Goal: Ask a question

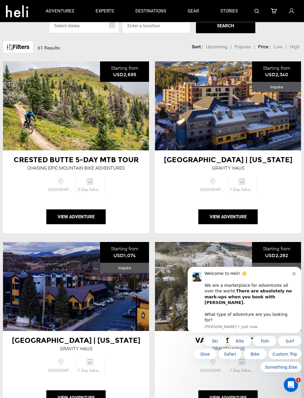
scroll to position [42, 0]
click at [97, 217] on button "View Adventure" at bounding box center [75, 216] width 59 height 15
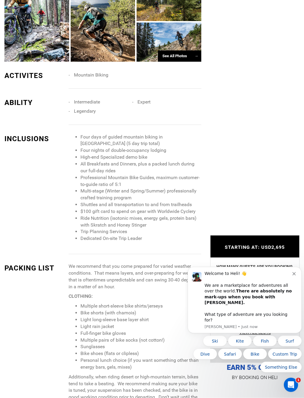
scroll to position [574, 0]
click at [264, 313] on div "Welcome to Heli! 👋 We are a marketplace for adventures all over the world. Ther…" at bounding box center [248, 297] width 88 height 52
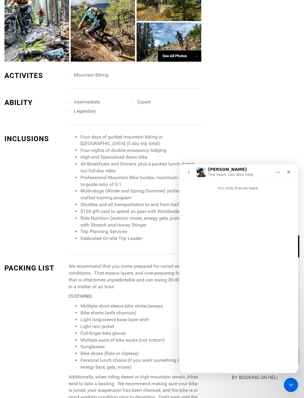
scroll to position [549, 0]
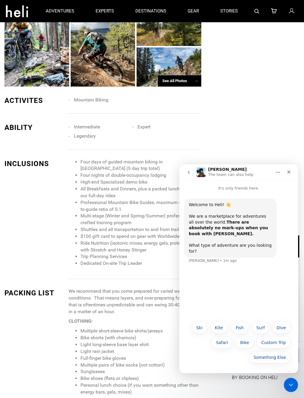
click at [234, 275] on div "Welcome to Heli! 👋 We are a marketplace for adventures all over the world. Ther…" at bounding box center [238, 254] width 119 height 127
click at [234, 250] on div "Welcome to Heli! 👋 We are a marketplace for adventures all over the world. Ther…" at bounding box center [230, 227] width 92 height 59
click at [245, 343] on button "Bike" at bounding box center [244, 342] width 18 height 12
click at [223, 269] on div "Bike • Just now" at bounding box center [238, 278] width 109 height 20
click at [231, 269] on div "Bike • Just now" at bounding box center [238, 278] width 109 height 20
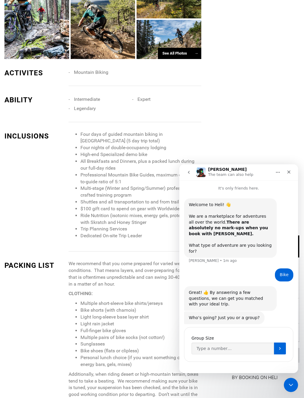
scroll to position [578, 0]
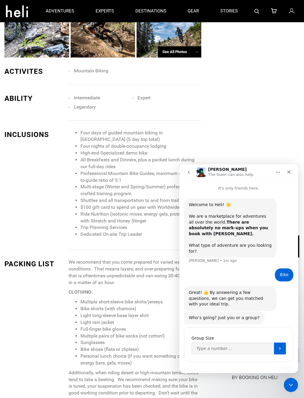
click at [277, 343] on button "Submit" at bounding box center [280, 348] width 12 height 12
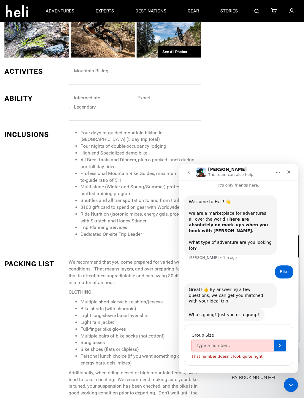
scroll to position [3, 0]
click at [258, 343] on div "Group Size That number doesn't look quite right" at bounding box center [238, 345] width 109 height 42
click at [281, 340] on button "Submit" at bounding box center [280, 345] width 12 height 12
click at [280, 343] on icon "Submit" at bounding box center [279, 345] width 5 height 5
click at [247, 339] on input "Group Size" at bounding box center [232, 345] width 82 height 12
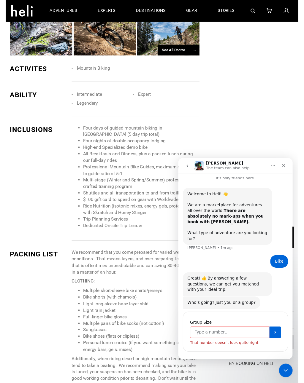
scroll to position [671, 0]
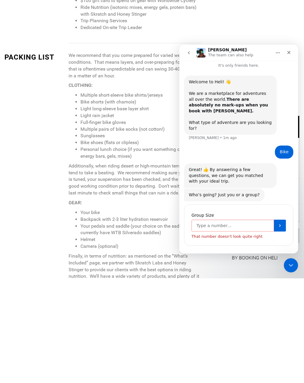
type input "2"
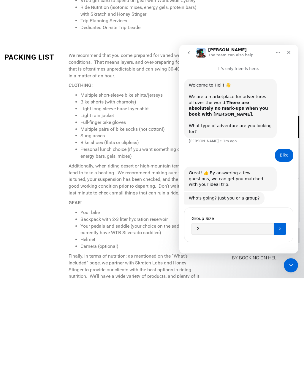
click at [280, 226] on icon "Submit" at bounding box center [279, 228] width 5 height 5
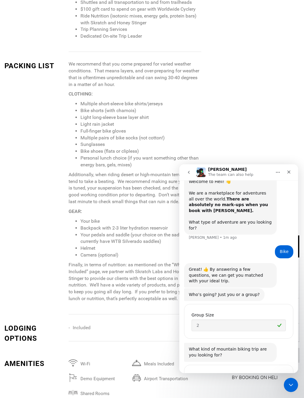
scroll to position [57, 0]
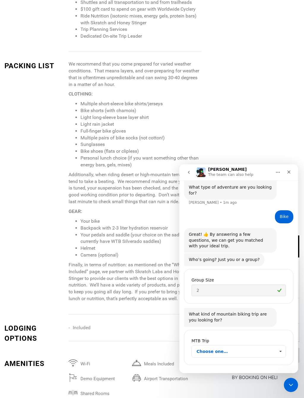
click at [281, 343] on span "Choose one…" at bounding box center [280, 351] width 10 height 12
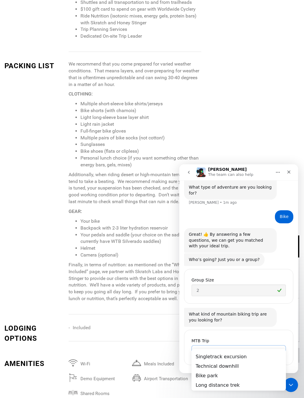
click at [280, 343] on span "Choose one…" at bounding box center [280, 351] width 10 height 12
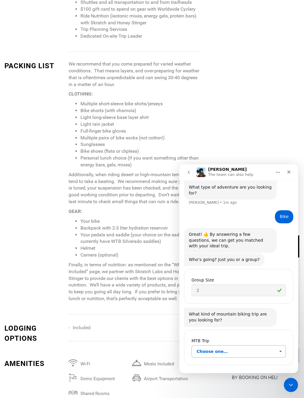
click at [279, 343] on span "Choose one…" at bounding box center [280, 351] width 10 height 12
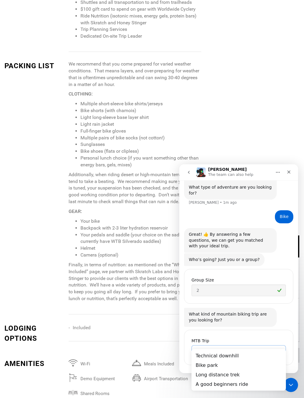
scroll to position [11, 0]
click at [277, 343] on div "Bike park" at bounding box center [238, 364] width 94 height 9
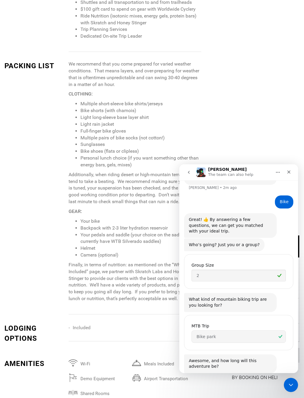
scroll to position [118, 0]
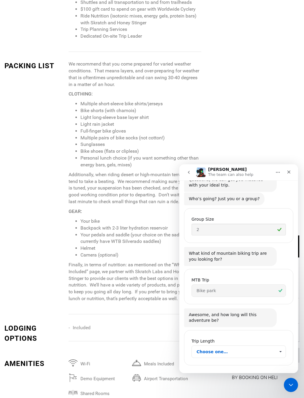
click at [281, 343] on span "Choose one…" at bounding box center [280, 352] width 10 height 12
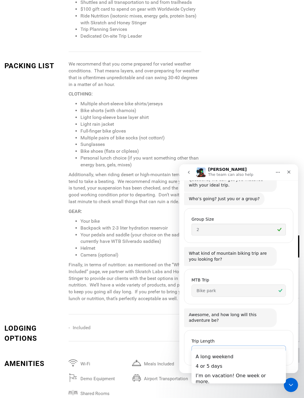
click at [223, 343] on div "4 or 5 days" at bounding box center [238, 365] width 94 height 9
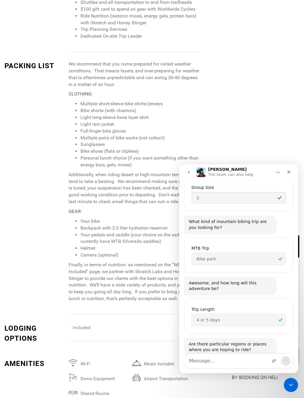
scroll to position [157, 0]
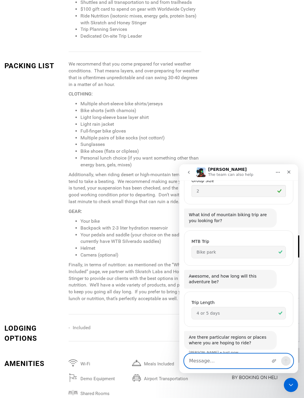
click at [220, 343] on textarea "Message…" at bounding box center [238, 361] width 108 height 14
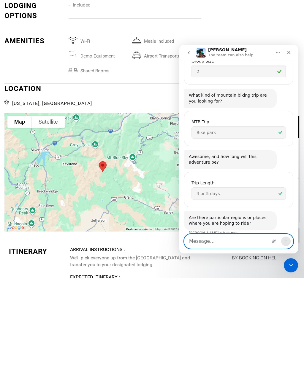
scroll to position [1127, 0]
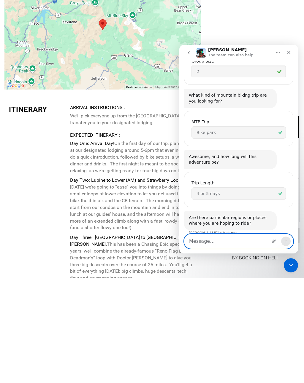
click at [207, 247] on textarea "Message…" at bounding box center [238, 241] width 108 height 14
type textarea "Are e bikes allowed or restricted ?"
click at [286, 244] on button "Send a message…" at bounding box center [285, 241] width 9 height 9
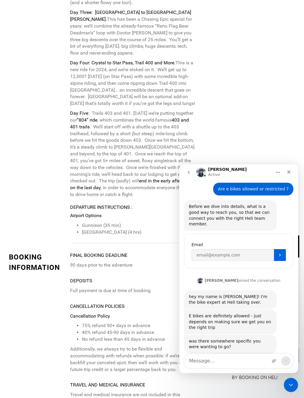
scroll to position [330, 0]
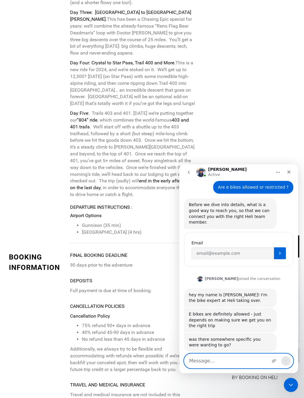
click at [222, 343] on textarea "Message…" at bounding box center [238, 361] width 108 height 14
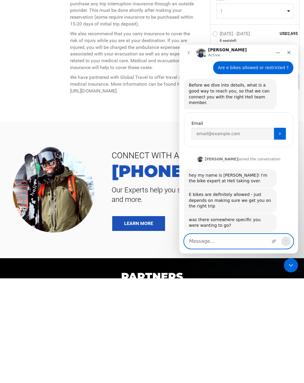
scroll to position [1816, 0]
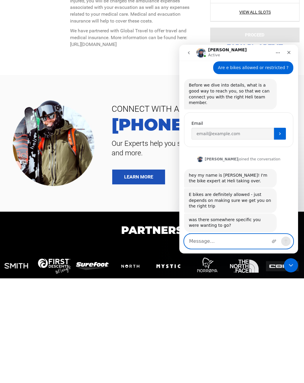
click at [226, 245] on textarea "Message…" at bounding box center [238, 241] width 108 height 14
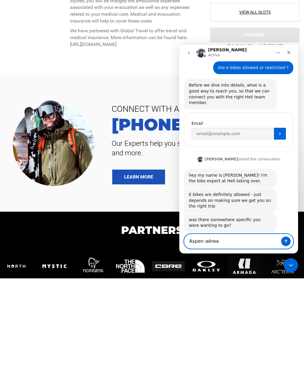
click at [275, 248] on textarea "Aspen aérea" at bounding box center [238, 241] width 108 height 14
type textarea "Aspen aérea"
click at [285, 246] on button "Send a message…" at bounding box center [285, 241] width 9 height 9
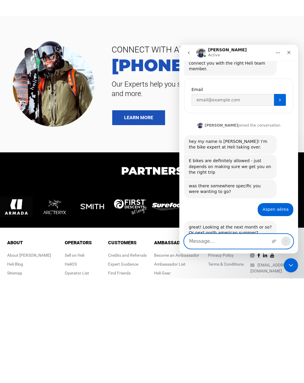
scroll to position [371, 0]
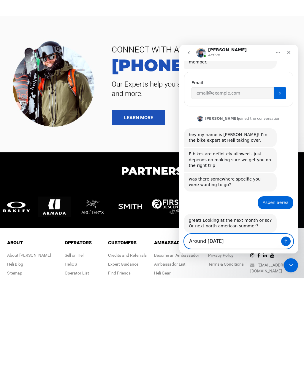
type textarea "Around [DATE]"
click at [283, 244] on button "Send a message…" at bounding box center [285, 241] width 9 height 9
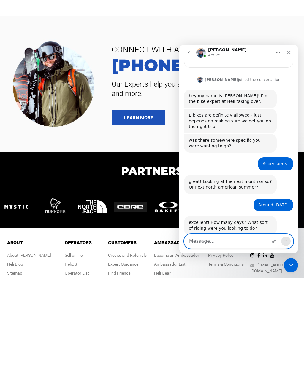
scroll to position [411, 0]
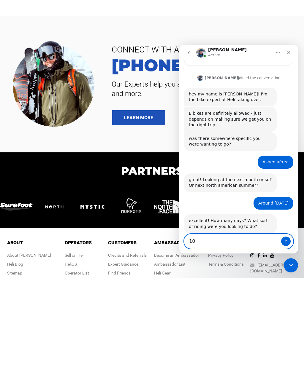
type textarea "1"
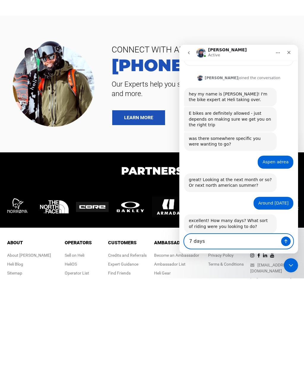
type textarea "7 days"
click at [283, 244] on button "Send a message…" at bounding box center [285, 241] width 9 height 9
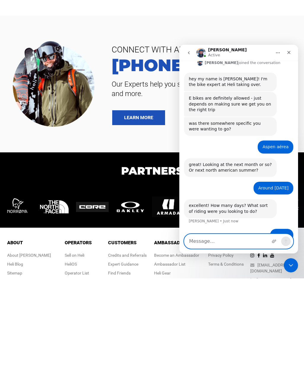
scroll to position [429, 0]
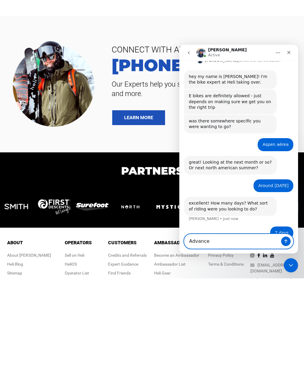
click at [222, 241] on textarea "Advance" at bounding box center [238, 241] width 108 height 14
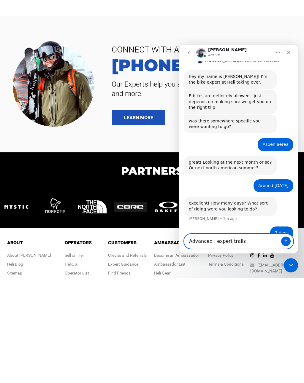
type textarea "Advanced , expert trails"
click at [283, 242] on icon "Send a message…" at bounding box center [285, 241] width 5 height 5
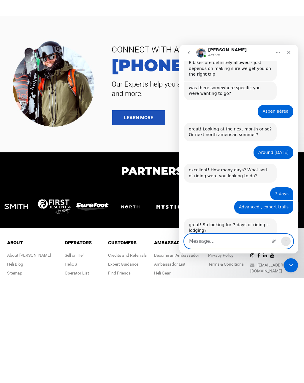
scroll to position [465, 0]
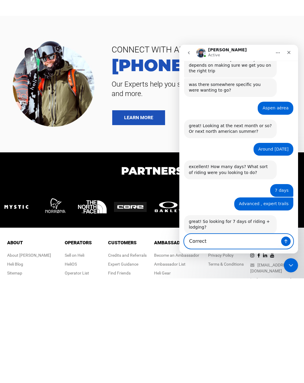
type textarea "Correct"
click at [285, 244] on button "Send a message…" at bounding box center [285, 241] width 9 height 9
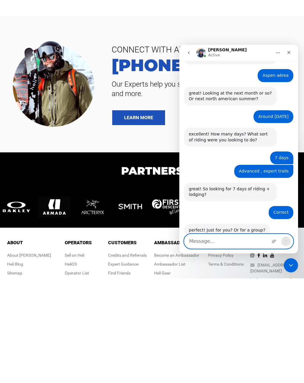
scroll to position [500, 0]
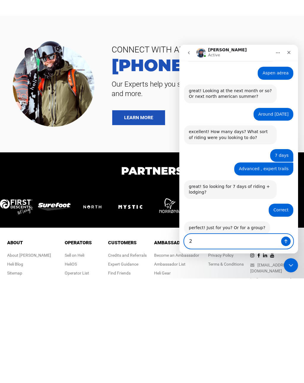
type textarea "2"
click at [285, 245] on button "Send a message…" at bounding box center [285, 241] width 9 height 9
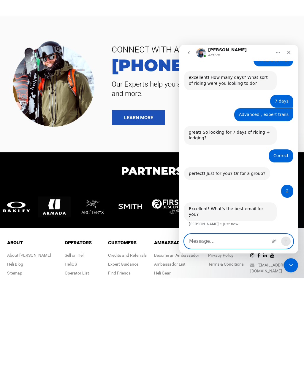
scroll to position [558, 0]
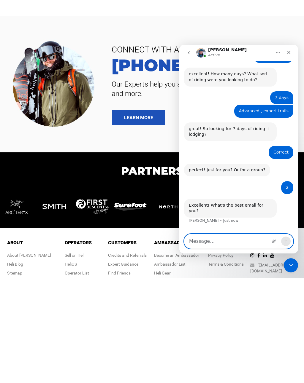
type textarea "M"
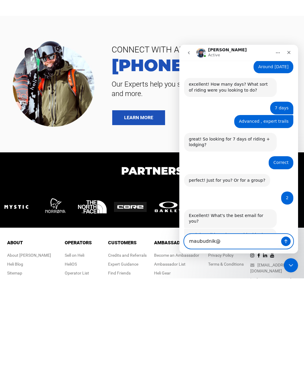
scroll to position [554, 0]
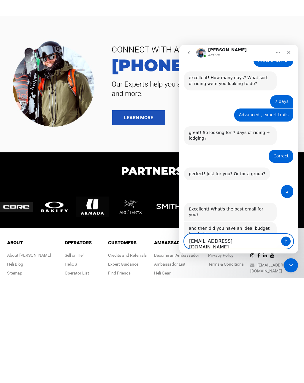
type textarea "[EMAIL_ADDRESS][DOMAIN_NAME]"
click at [282, 245] on div "Intercom messenger" at bounding box center [285, 241] width 9 height 9
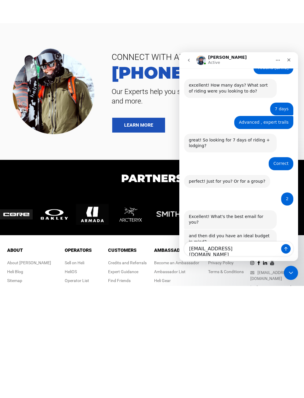
scroll to position [1861, 0]
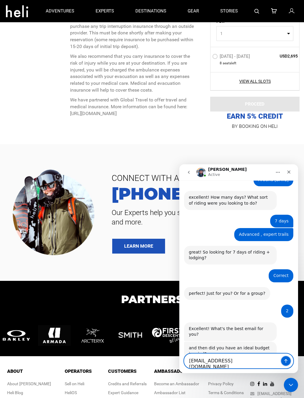
click at [287, 343] on button "Send a message…" at bounding box center [285, 360] width 9 height 9
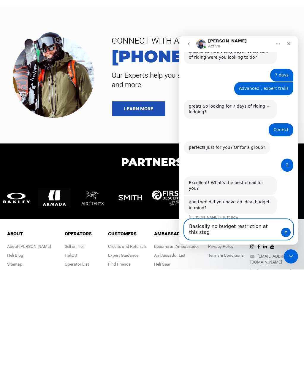
scroll to position [0, 0]
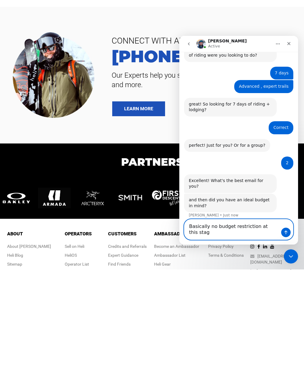
type textarea "Basically no budget restriction at this stage"
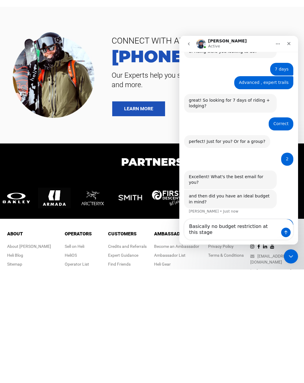
click at [285, 259] on div "Close Intercom Messenger" at bounding box center [290, 256] width 14 height 14
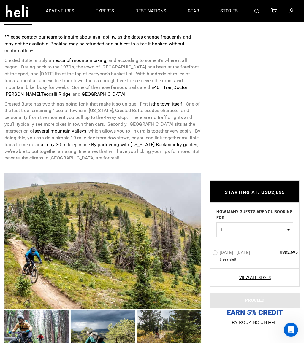
scroll to position [223, 0]
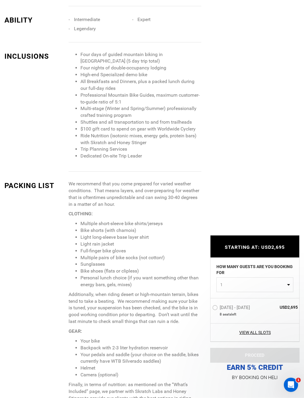
scroll to position [656, 0]
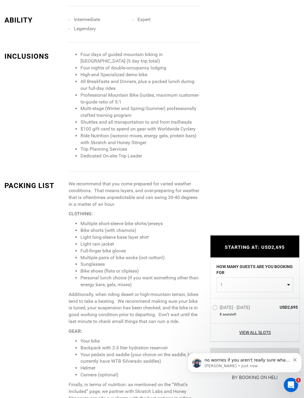
click at [284, 343] on p "[PERSON_NAME] • Just now" at bounding box center [247, 365] width 86 height 5
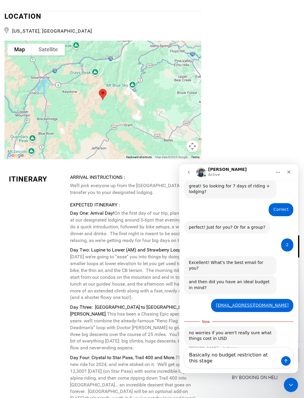
scroll to position [615, 0]
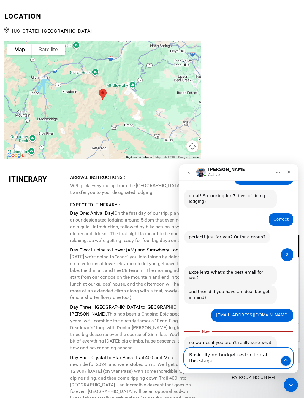
click at [284, 343] on button "Send a message…" at bounding box center [285, 360] width 9 height 9
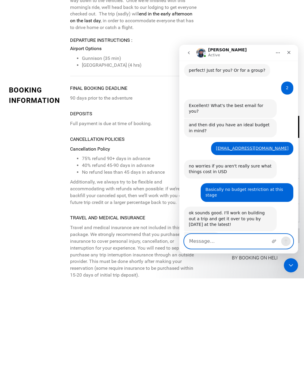
scroll to position [654, 0]
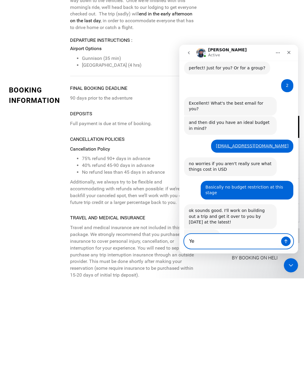
type textarea "Y"
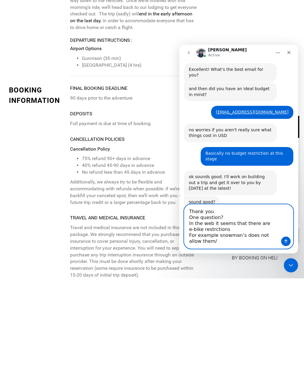
scroll to position [690, 0]
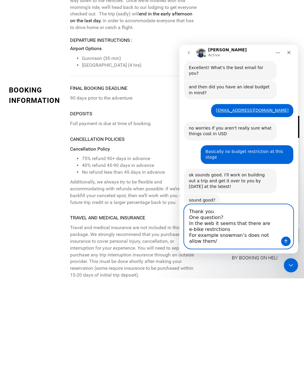
type textarea "Thank you One question? In the web it seems that there are e-bike restrctions F…"
click at [286, 245] on button "Send a message…" at bounding box center [285, 241] width 9 height 9
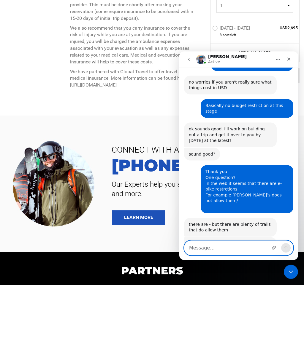
scroll to position [742, 0]
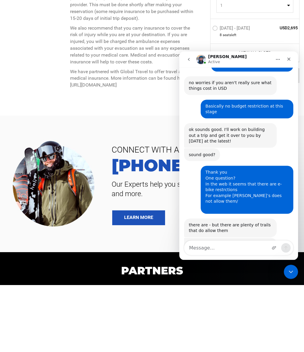
click at [222, 258] on div "[PERSON_NAME] • Just now" at bounding box center [214, 260] width 50 height 4
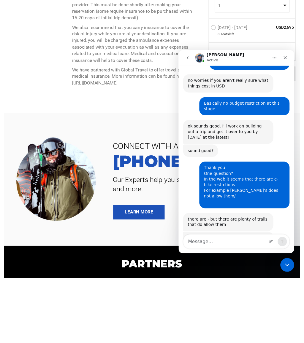
scroll to position [1862, 0]
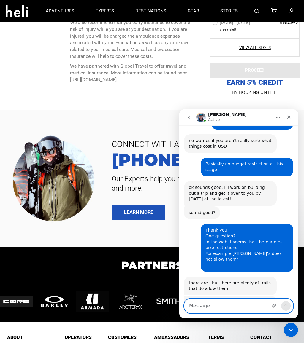
click at [229, 310] on textarea "Message…" at bounding box center [238, 306] width 108 height 14
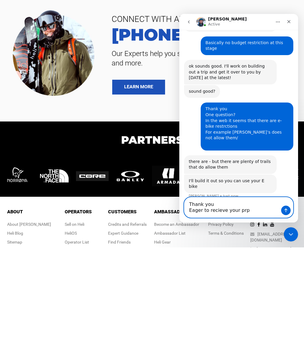
scroll to position [770, 0]
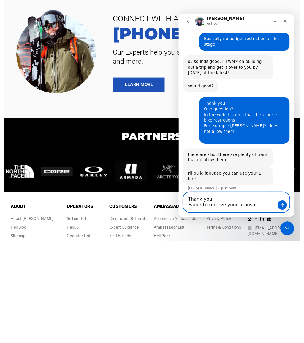
type textarea "Thank you Eager to recieve your prposal"
click at [284, 218] on div "Thank you Eager to recieve your prposal Thank you Eager to recieve your prposal" at bounding box center [237, 209] width 119 height 25
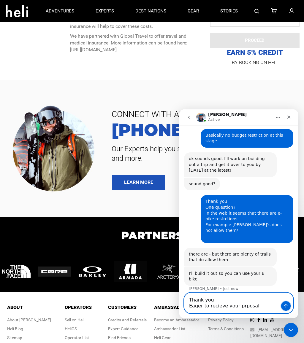
click at [284, 308] on icon "Send a message…" at bounding box center [285, 306] width 5 height 5
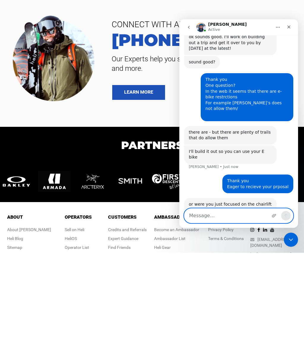
scroll to position [817, 0]
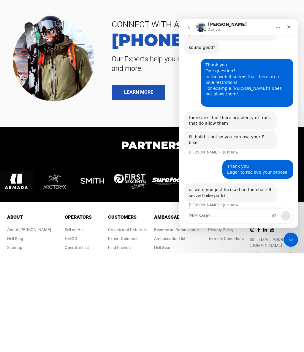
click at [291, 29] on icon "Close" at bounding box center [288, 27] width 5 height 5
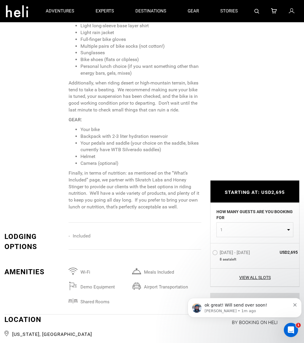
scroll to position [834, 0]
